Goal: Navigation & Orientation: Find specific page/section

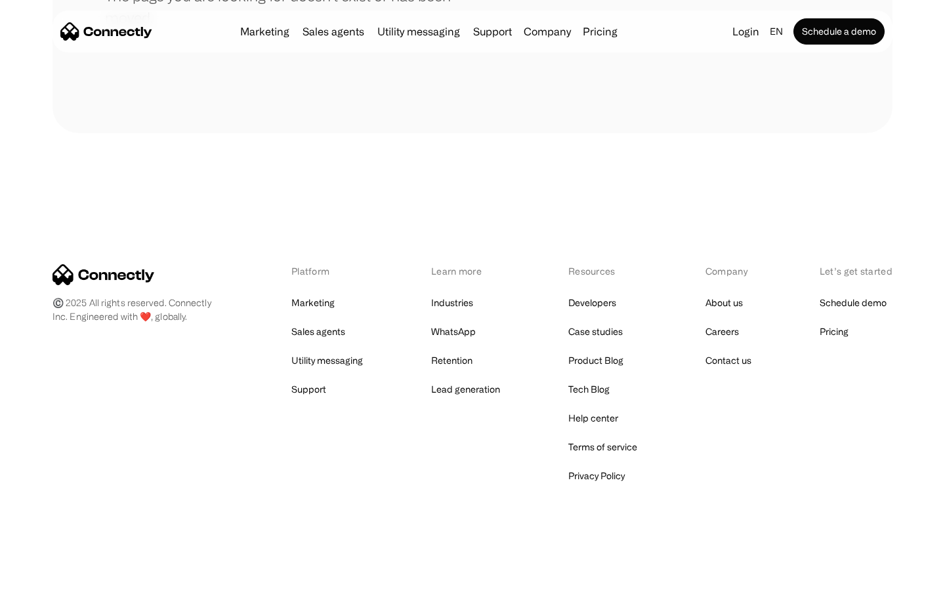
scroll to position [239, 0]
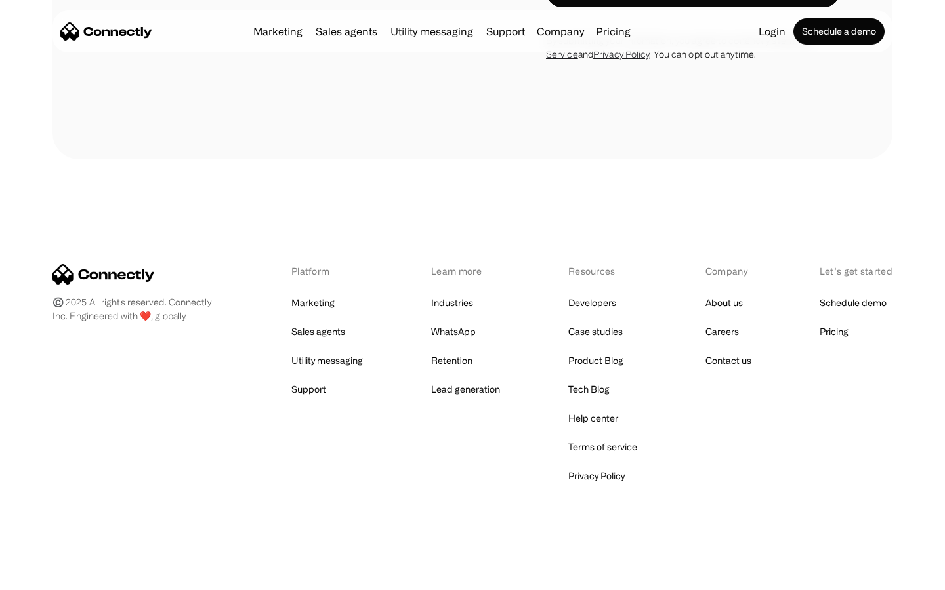
scroll to position [1208, 0]
